Goal: Check status: Check status

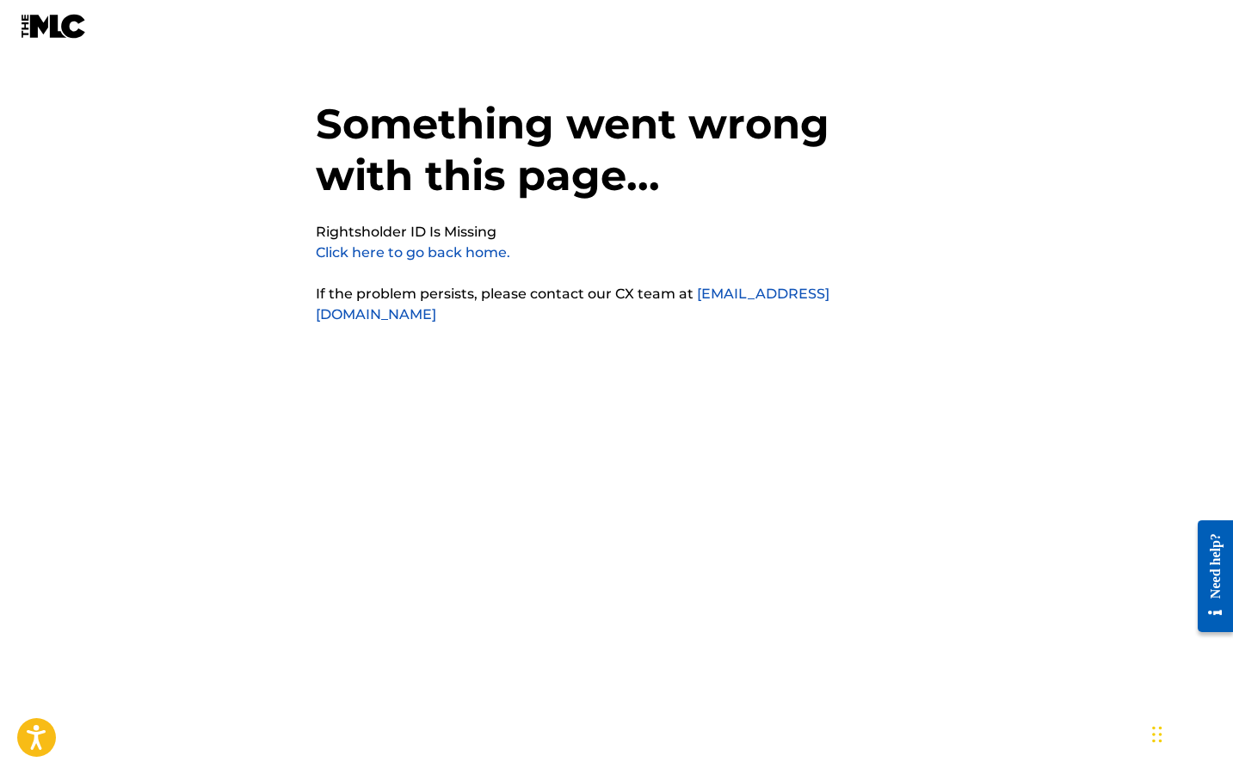
click at [468, 258] on link "Click here to go back home." at bounding box center [413, 252] width 194 height 16
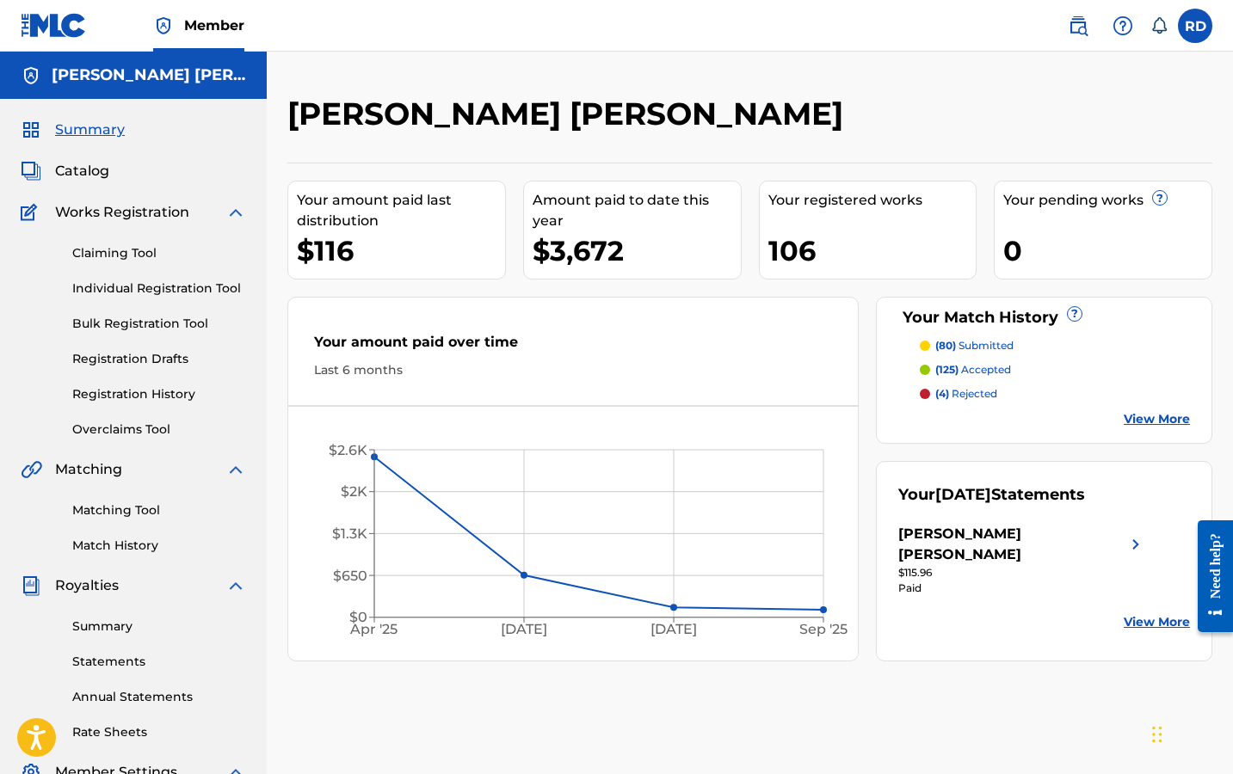
click at [991, 344] on p "(80) submitted" at bounding box center [974, 345] width 78 height 15
